Goal: Information Seeking & Learning: Learn about a topic

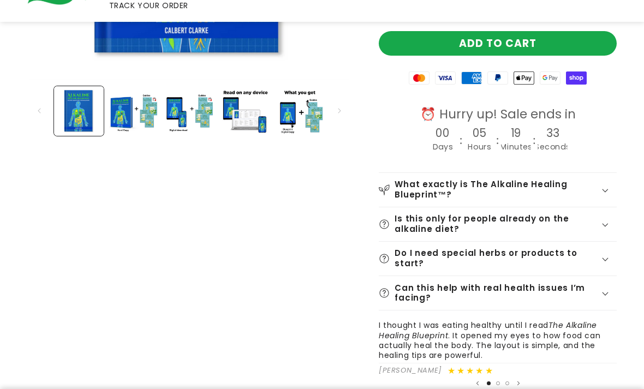
scroll to position [340, 0]
click at [608, 189] on icon at bounding box center [605, 191] width 7 height 4
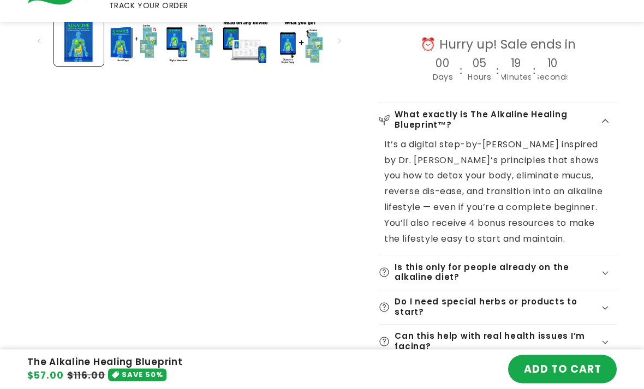
scroll to position [421, 0]
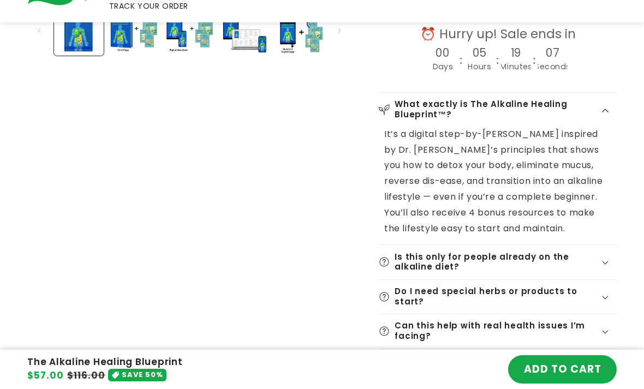
click at [606, 261] on icon at bounding box center [605, 262] width 6 height 3
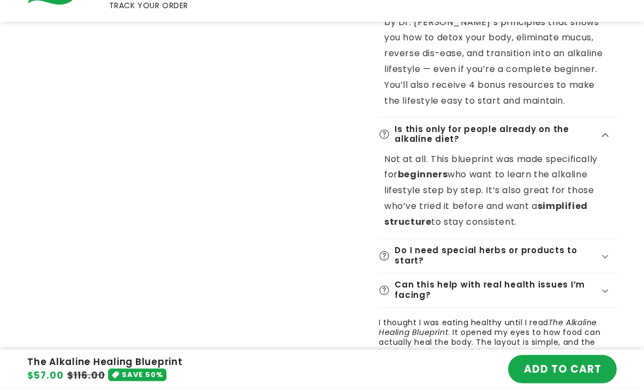
scroll to position [548, 0]
click at [608, 245] on div "Do I need special herbs or products to start?" at bounding box center [498, 255] width 238 height 20
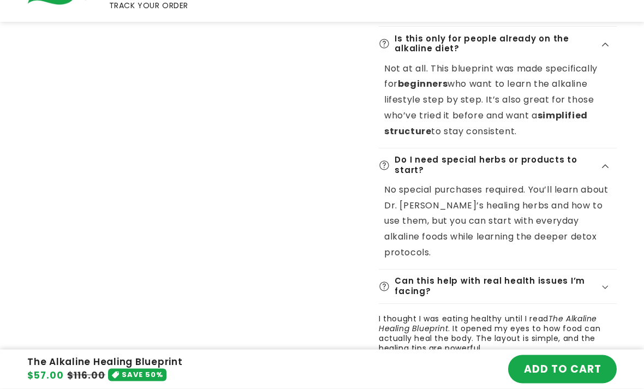
scroll to position [639, 0]
click at [609, 276] on div "Can this help with real health issues I’m facing?" at bounding box center [498, 286] width 238 height 20
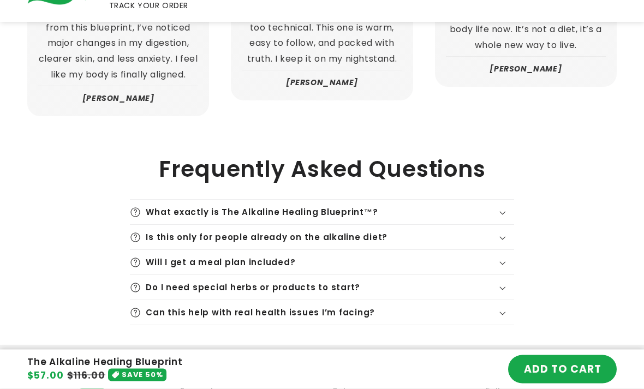
scroll to position [3275, 0]
click at [503, 211] on icon at bounding box center [502, 213] width 7 height 4
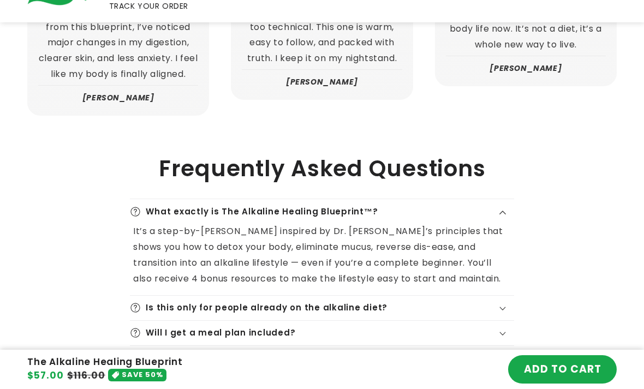
click at [506, 327] on div "Will I get a meal plan included?" at bounding box center [322, 332] width 384 height 11
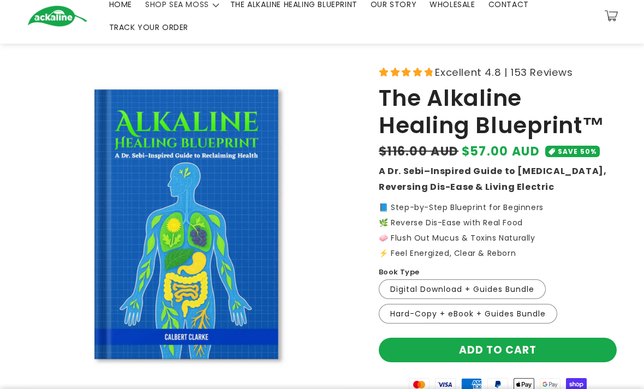
scroll to position [0, 0]
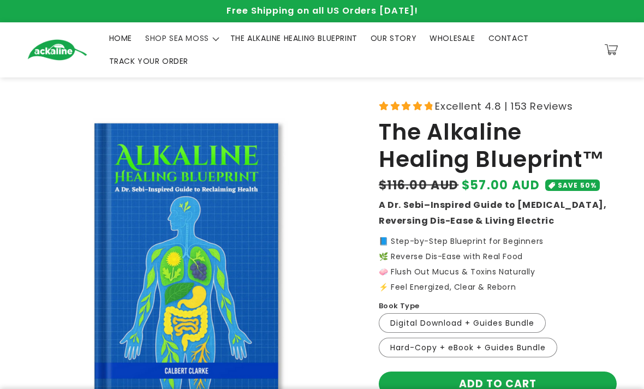
click at [425, 110] on icon at bounding box center [429, 106] width 10 height 10
click at [455, 108] on span "Excellent 4.8 | 153 Reviews" at bounding box center [503, 106] width 137 height 18
click at [533, 100] on span "Excellent 4.8 | 153 Reviews" at bounding box center [503, 106] width 137 height 18
click at [422, 106] on icon at bounding box center [417, 106] width 10 height 10
click at [425, 110] on icon at bounding box center [429, 106] width 10 height 10
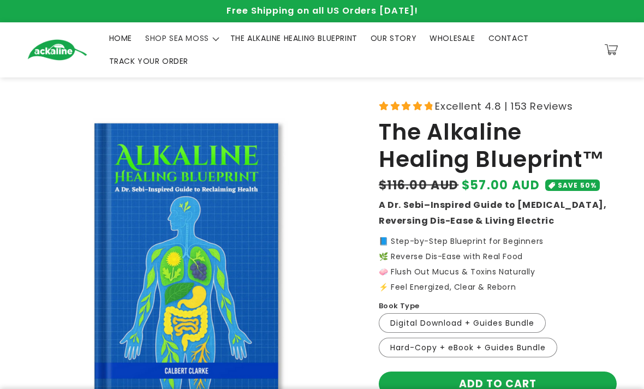
click at [532, 109] on span "Excellent 4.8 | 153 Reviews" at bounding box center [503, 106] width 137 height 18
click at [531, 109] on span "Excellent 4.8 | 153 Reviews" at bounding box center [503, 106] width 137 height 18
click at [494, 106] on span "Excellent 4.8 | 153 Reviews" at bounding box center [503, 106] width 137 height 18
click at [484, 110] on span "Excellent 4.8 | 153 Reviews" at bounding box center [503, 106] width 137 height 18
click at [427, 102] on icon at bounding box center [429, 106] width 10 height 10
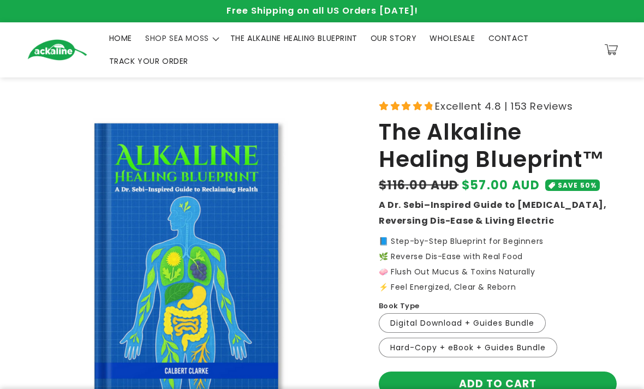
click at [427, 108] on icon at bounding box center [428, 105] width 9 height 9
